Goal: Task Accomplishment & Management: Manage account settings

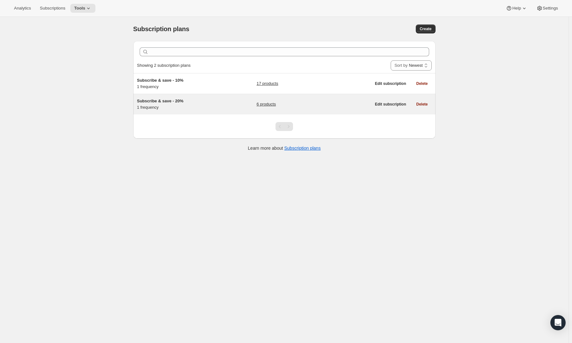
click at [195, 101] on h5 "Subscribe & save - 20%" at bounding box center [176, 101] width 79 height 6
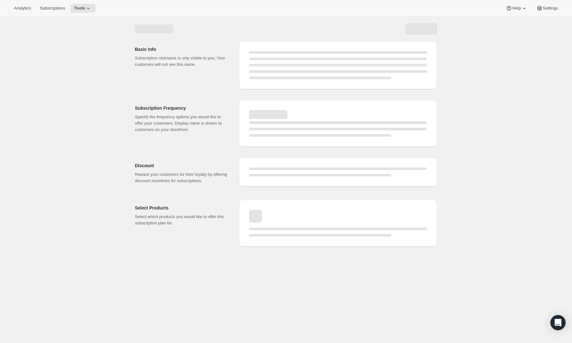
select select "WEEK"
select select "MONTH"
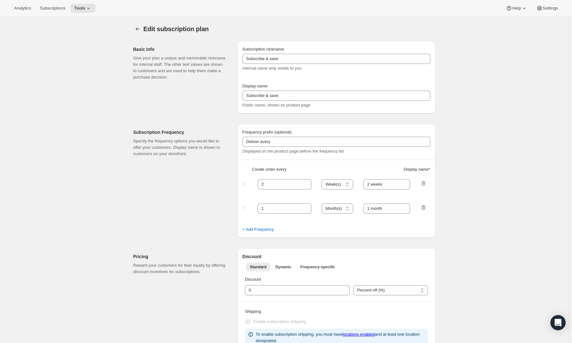
type input "Subscribe & save - 20%"
type input "Upgrade to subscription & SAVE 20%"
type input "1"
select select "MONTH"
type input "1 month"
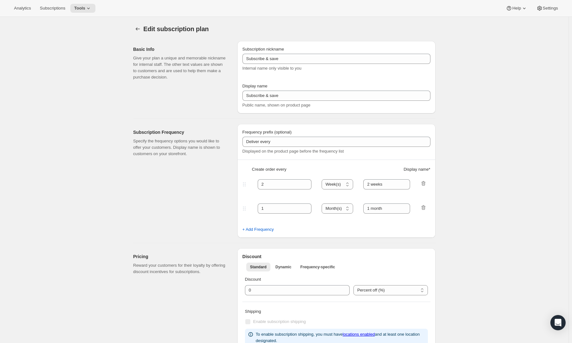
type input "20"
type input "Zero commitment, cancel any time"
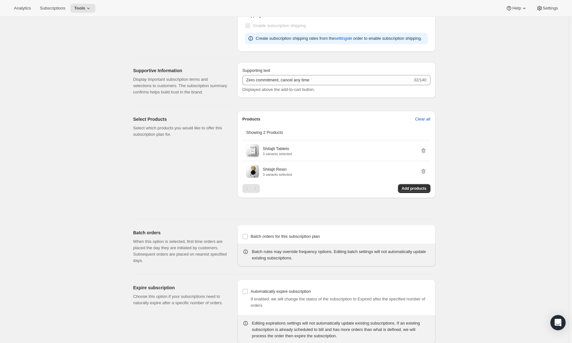
scroll to position [291, 0]
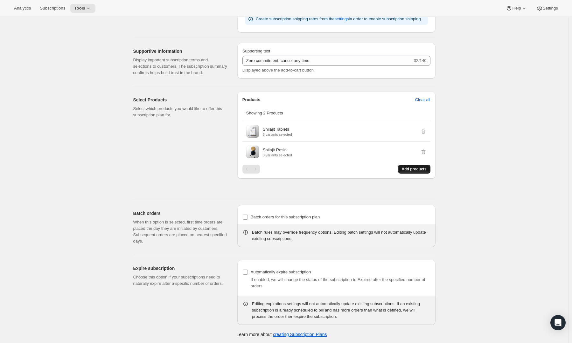
click at [416, 165] on button "Add products" at bounding box center [414, 169] width 32 height 9
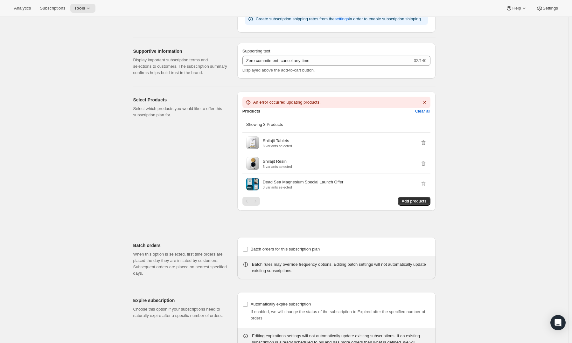
click at [475, 140] on div "Edit subscription plan. This page is ready Edit subscription plan Basic Info Gi…" at bounding box center [284, 51] width 568 height 651
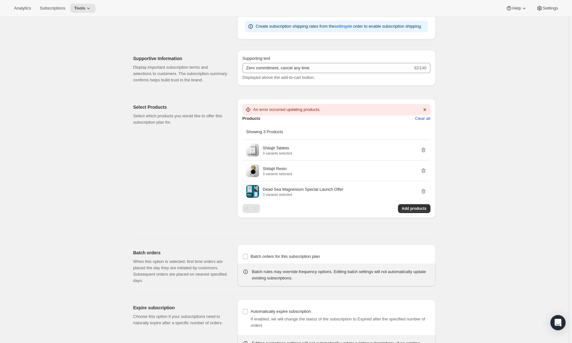
scroll to position [318, 0]
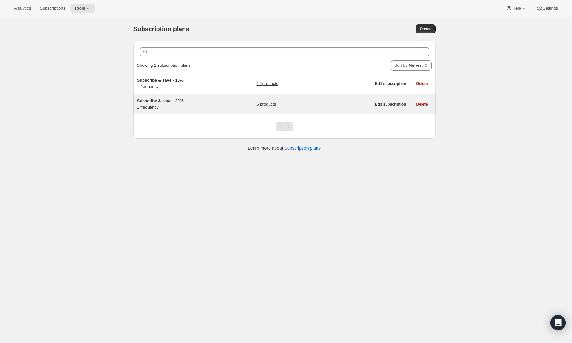
click at [184, 104] on div "Subscribe & save - 20% 1 frequency" at bounding box center [176, 104] width 79 height 13
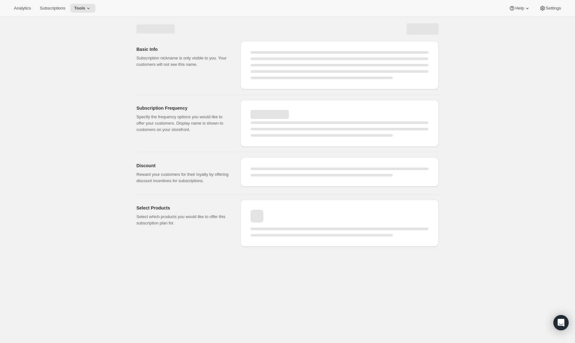
select select "WEEK"
select select "MONTH"
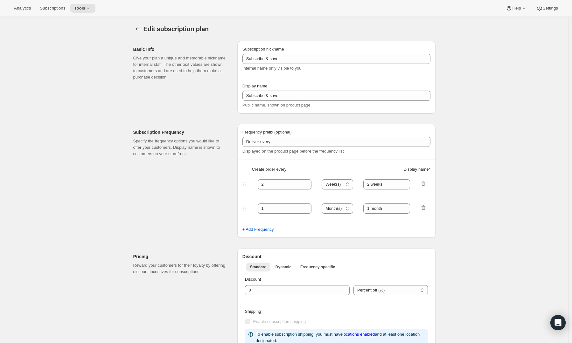
type input "Subscribe & save - 20%"
type input "Upgrade to subscription & SAVE 20%"
type input "1"
select select "MONTH"
type input "1 month"
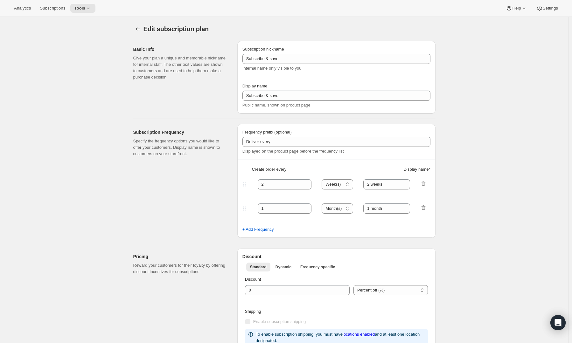
type input "20"
type input "Zero commitment, cancel any time"
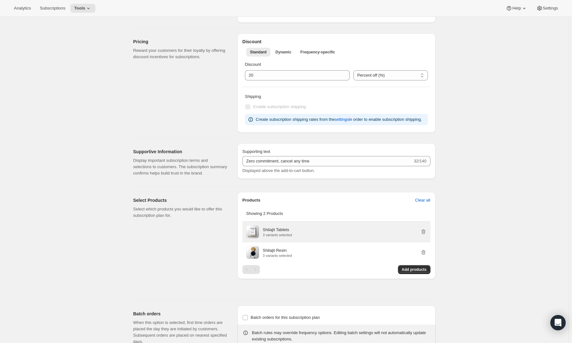
scroll to position [254, 0]
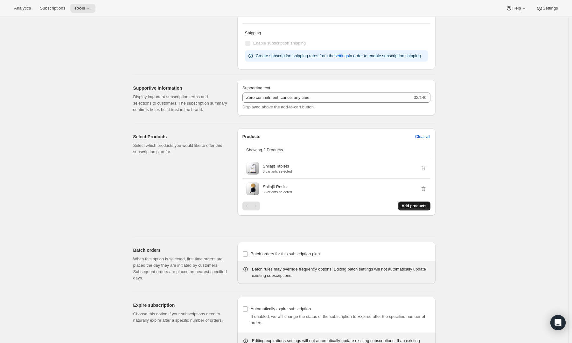
click at [411, 205] on span "Add products" at bounding box center [414, 205] width 25 height 5
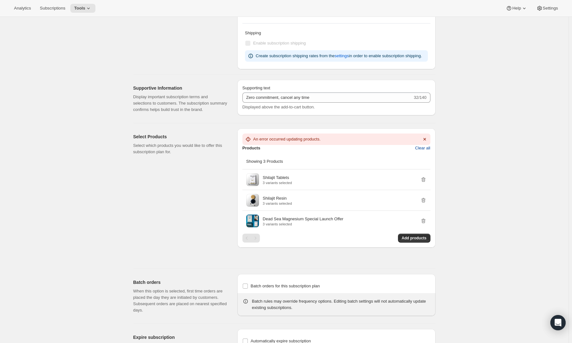
click at [416, 146] on button "Clear all" at bounding box center [422, 148] width 23 height 10
click at [427, 138] on icon "Dismiss notification" at bounding box center [424, 139] width 6 height 6
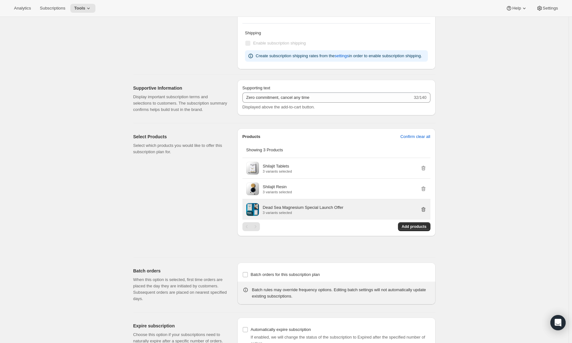
click at [423, 207] on icon "button" at bounding box center [423, 209] width 6 height 6
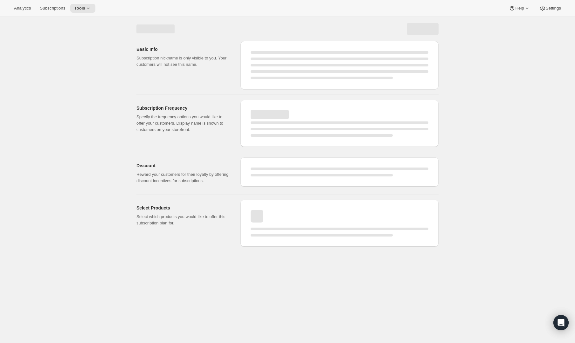
select select "WEEK"
select select "MONTH"
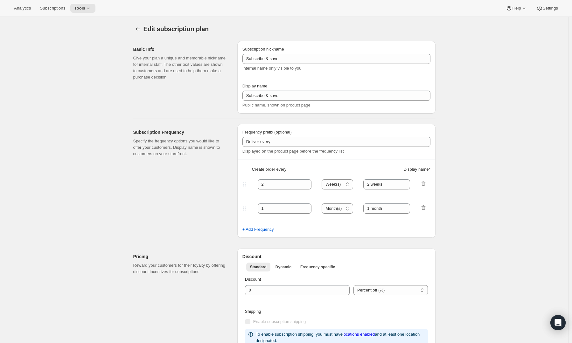
type input "Subscribe & save - 20%"
type input "Upgrade to subscription & SAVE 20%"
type input "1"
select select "MONTH"
type input "1 month"
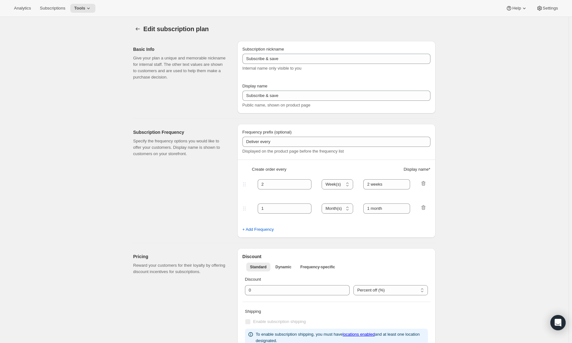
type input "20"
type input "Zero commitment, cancel any time"
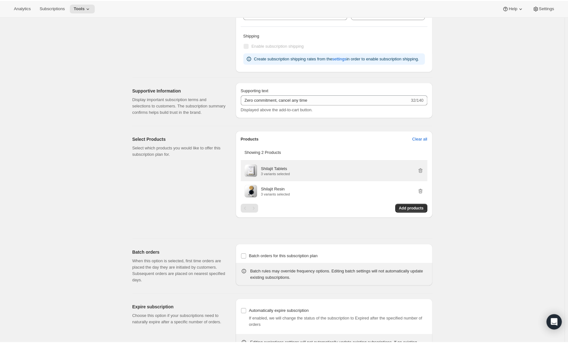
scroll to position [291, 0]
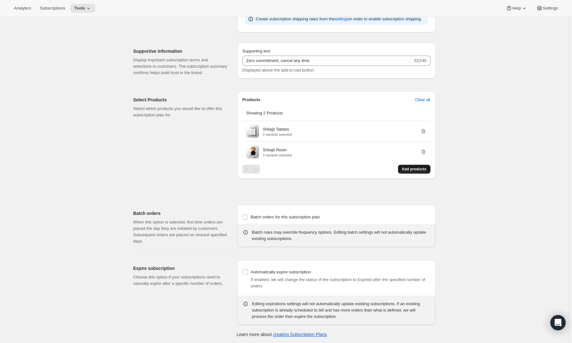
click at [417, 167] on span "Add products" at bounding box center [414, 169] width 25 height 5
